Goal: Task Accomplishment & Management: Use online tool/utility

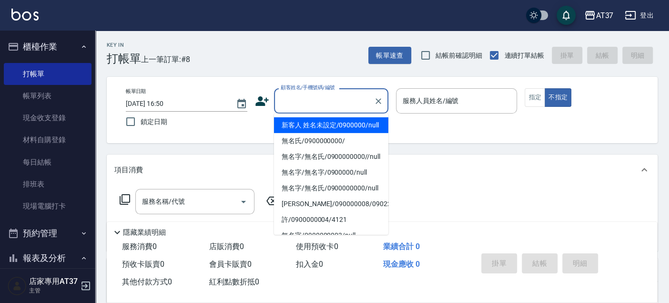
click at [345, 105] on input "顧客姓名/手機號碼/編號" at bounding box center [323, 100] width 91 height 17
click at [348, 132] on li "新客人 姓名未設定/0900000/null" at bounding box center [331, 125] width 114 height 16
type input "新客人 姓名未設定/0900000/null"
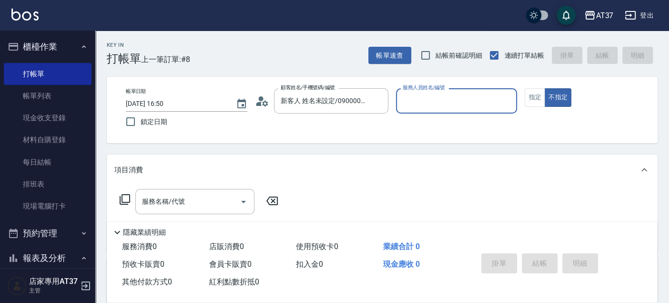
click at [404, 105] on input "服務人員姓名/編號" at bounding box center [456, 100] width 113 height 17
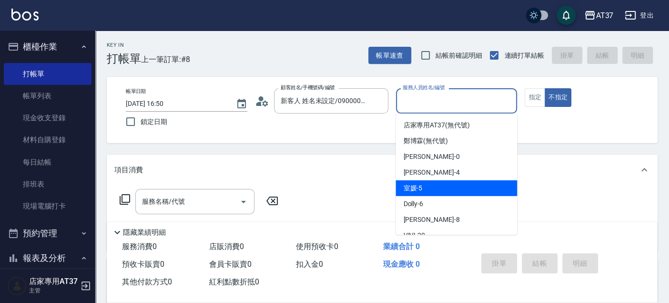
drag, startPoint x: 431, startPoint y: 181, endPoint x: 559, endPoint y: 105, distance: 148.5
click at [431, 182] on div "室媛 -5" at bounding box center [455, 188] width 121 height 16
type input "室媛-5"
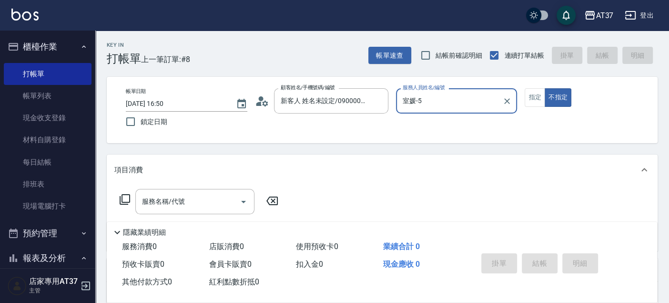
drag, startPoint x: 536, startPoint y: 93, endPoint x: 296, endPoint y: 162, distance: 249.6
click at [535, 93] on button "指定" at bounding box center [535, 97] width 20 height 19
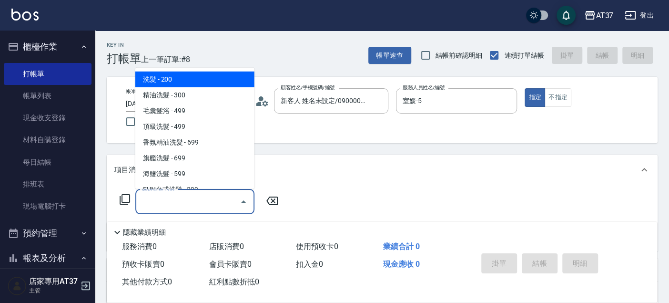
click at [207, 193] on input "服務名稱/代號" at bounding box center [188, 201] width 96 height 17
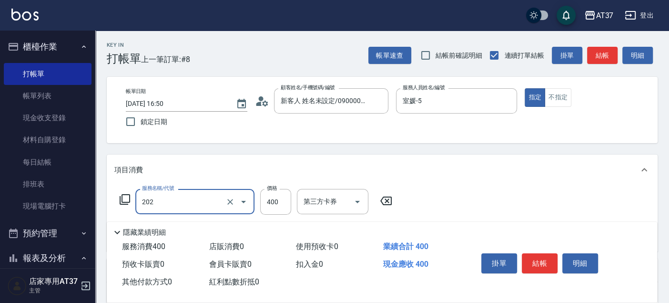
type input "A級單剪(202)"
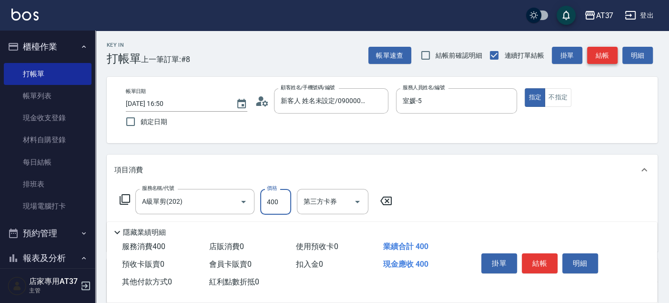
click at [607, 51] on button "結帳" at bounding box center [602, 56] width 30 height 18
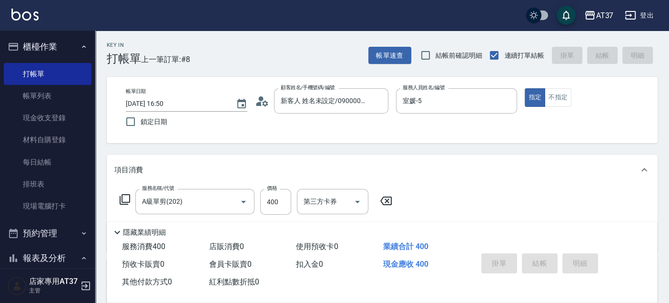
type input "[DATE] 17:40"
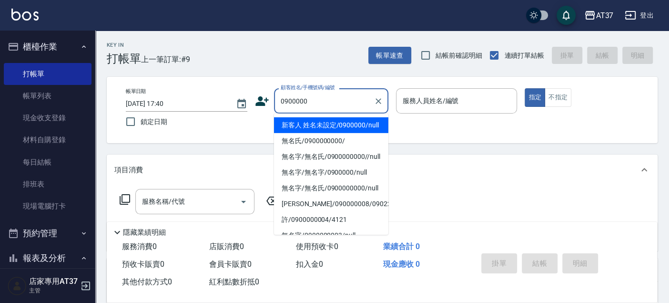
type input "0900000"
type input "6"
type input "新客人 姓名未設定/0900000/null"
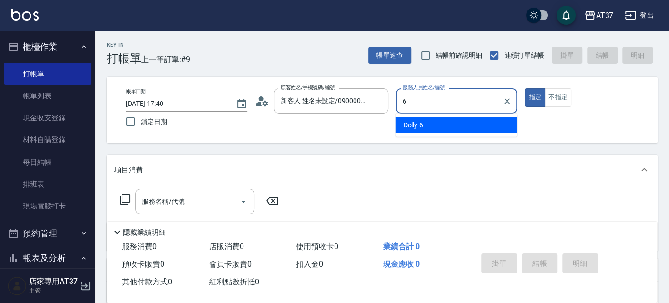
type input "6"
type button "true"
type input "Dolly-6"
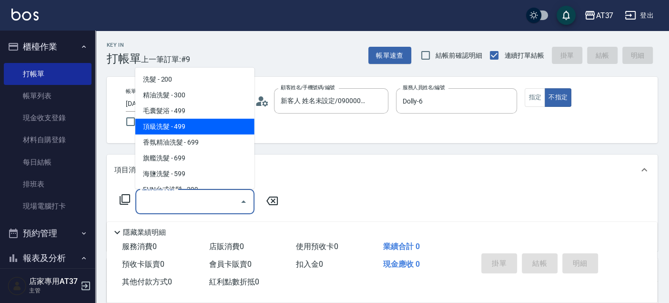
type input "頂級洗髮(104)"
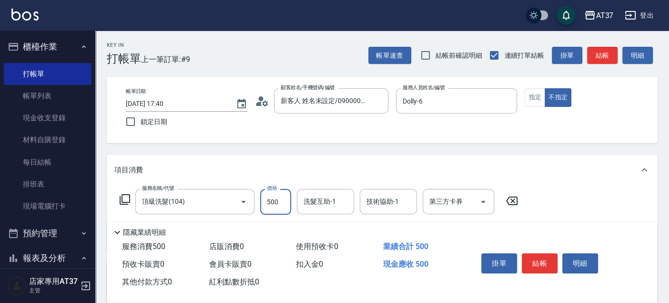
type input "500"
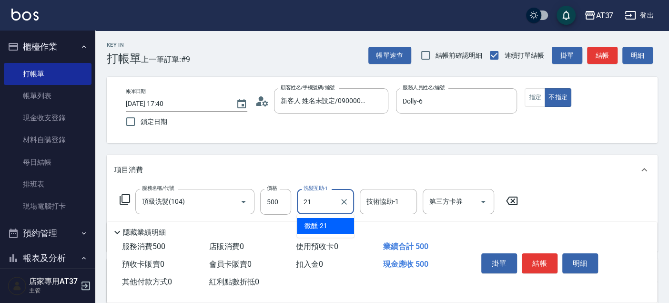
type input "微醺-21"
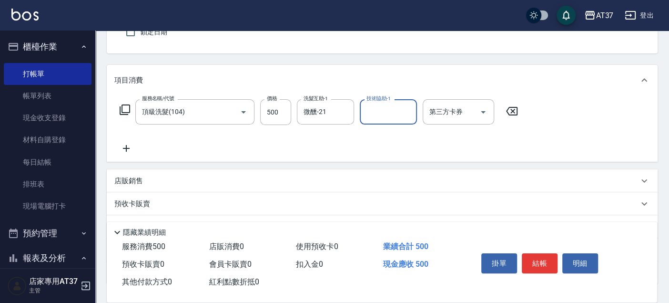
scroll to position [106, 0]
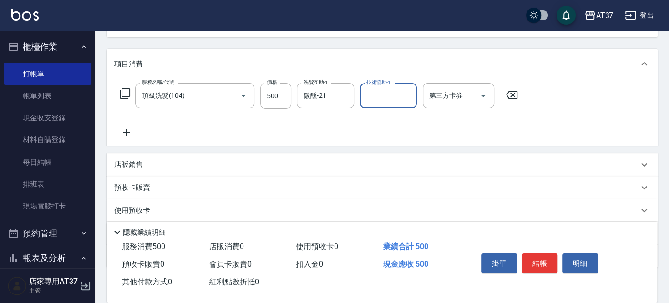
click at [128, 133] on icon at bounding box center [126, 131] width 24 height 11
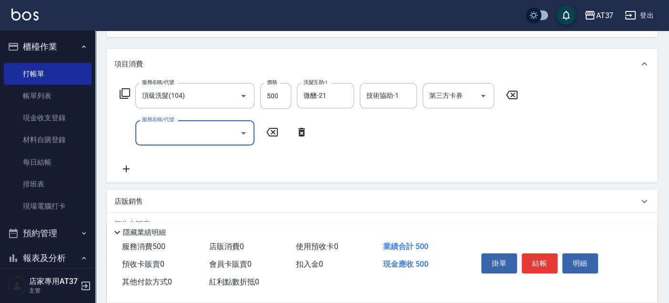
click at [166, 136] on input "服務名稱/代號" at bounding box center [188, 132] width 96 height 17
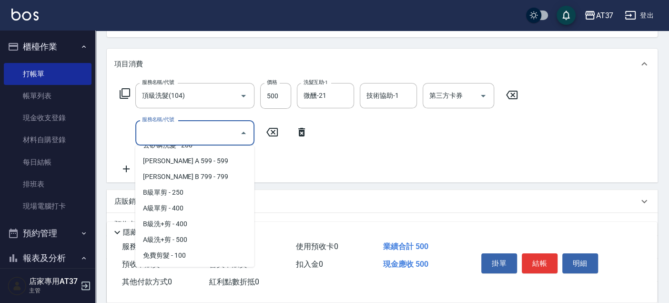
scroll to position [212, 0]
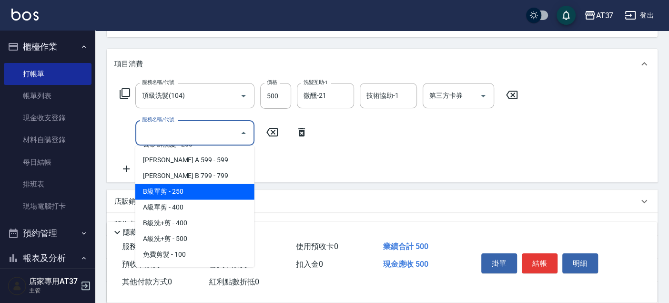
click at [215, 192] on span "B級單剪 - 250" at bounding box center [194, 191] width 119 height 16
type input "B級單剪(201)"
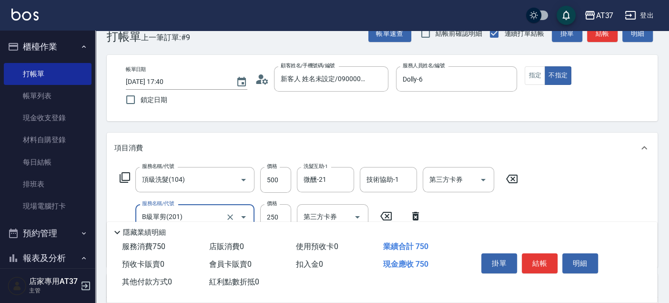
scroll to position [0, 0]
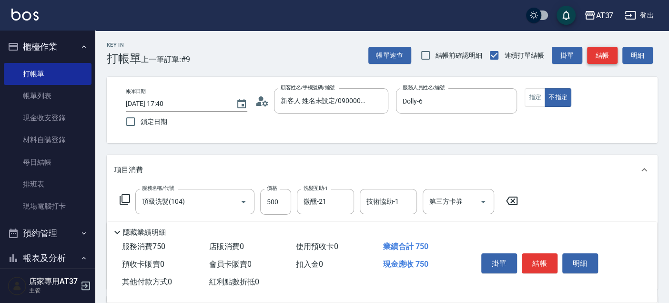
click at [598, 54] on button "結帳" at bounding box center [602, 56] width 30 height 18
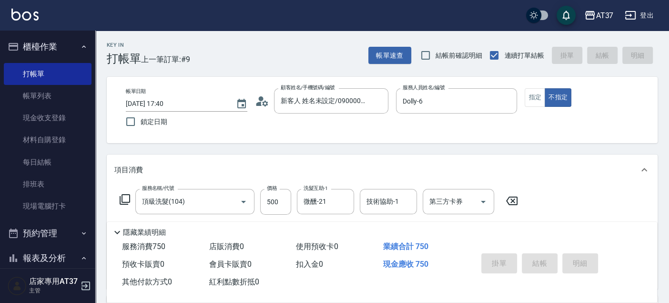
type input "[DATE] 17:43"
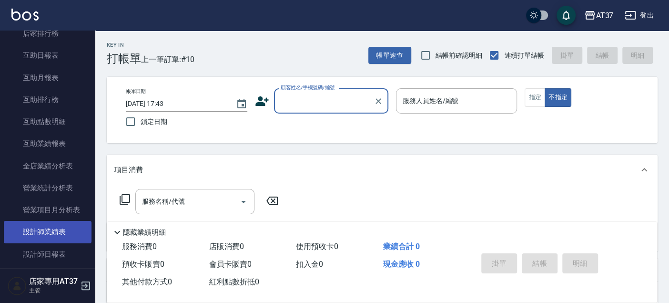
scroll to position [370, 0]
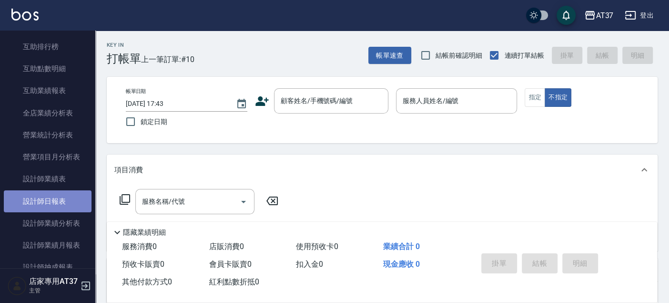
click at [60, 204] on link "設計師日報表" at bounding box center [48, 201] width 88 height 22
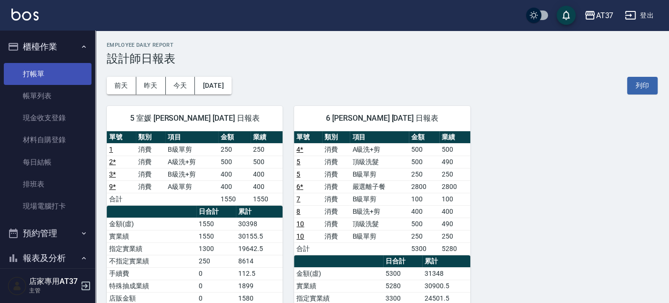
click at [69, 77] on link "打帳單" at bounding box center [48, 74] width 88 height 22
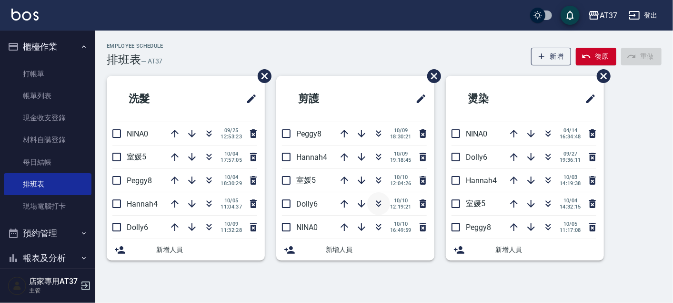
click at [379, 206] on icon "button" at bounding box center [378, 203] width 11 height 11
